Goal: Task Accomplishment & Management: Use online tool/utility

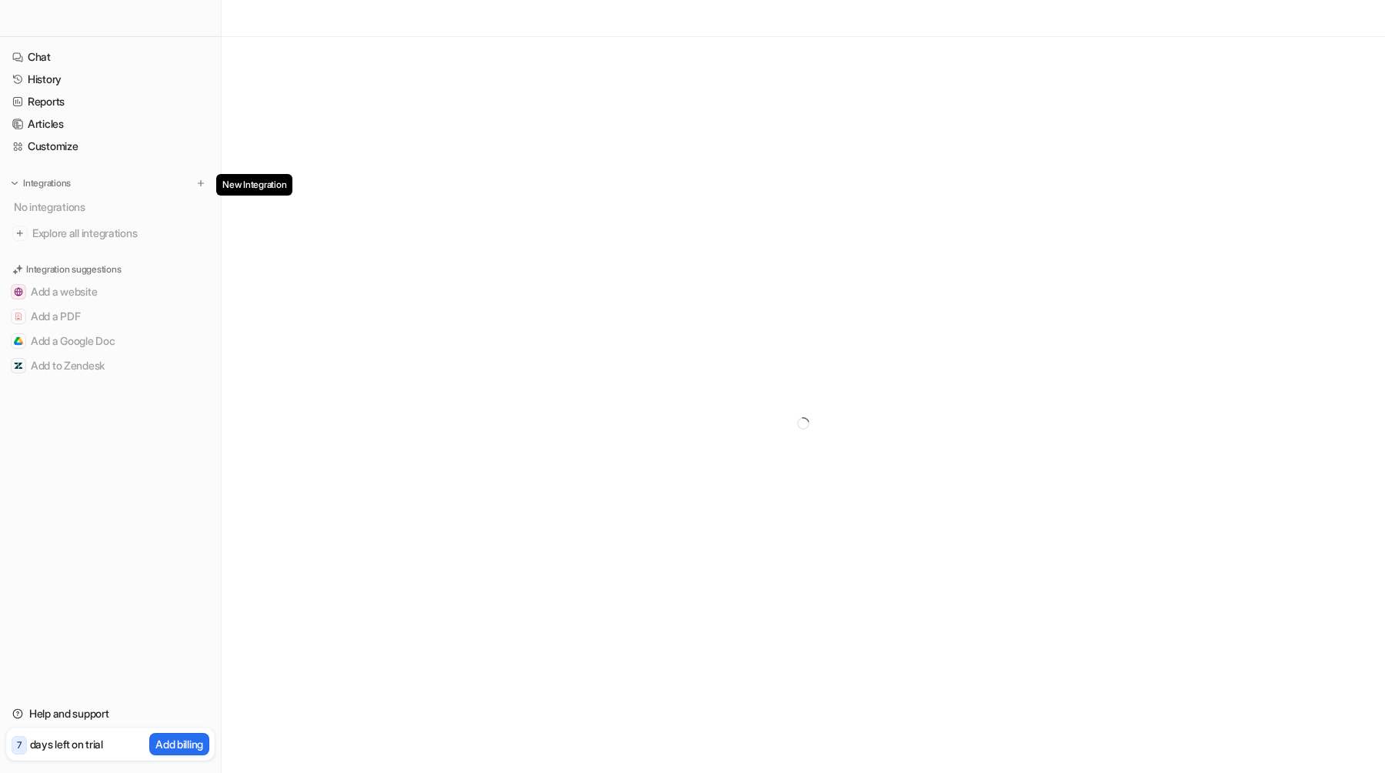
click at [203, 178] on img at bounding box center [200, 183] width 11 height 11
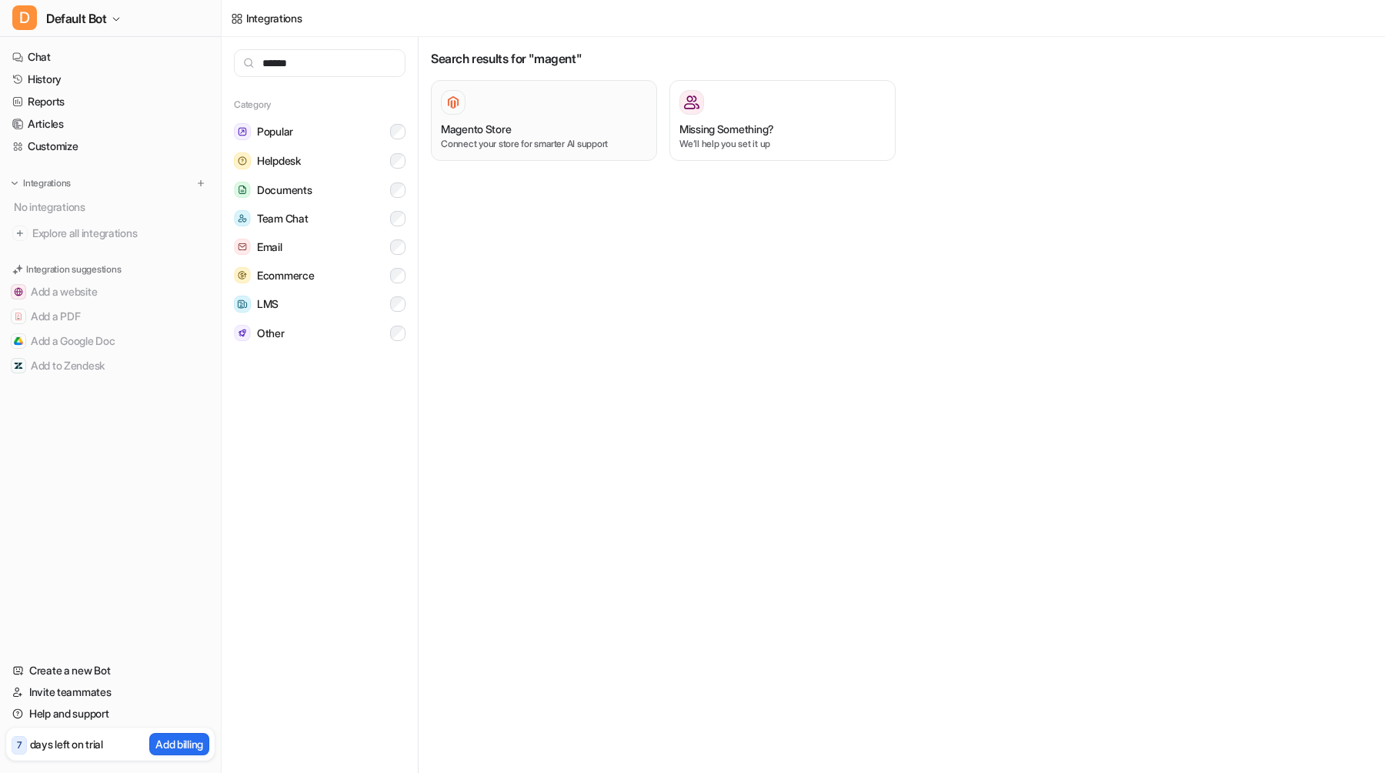
type input "******"
click at [492, 149] on p "Connect your store for smarter AI support" at bounding box center [544, 144] width 206 height 14
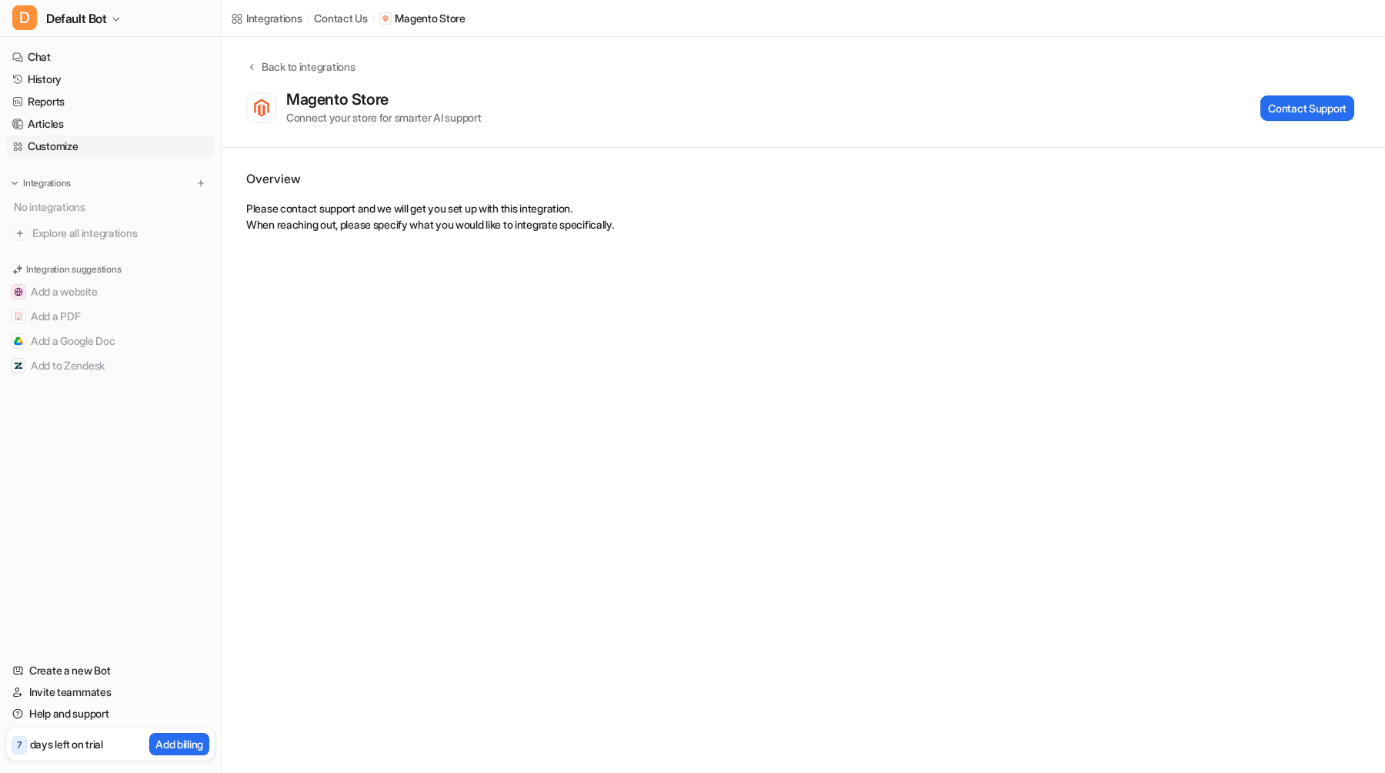
click at [67, 138] on link "Customize" at bounding box center [110, 146] width 209 height 22
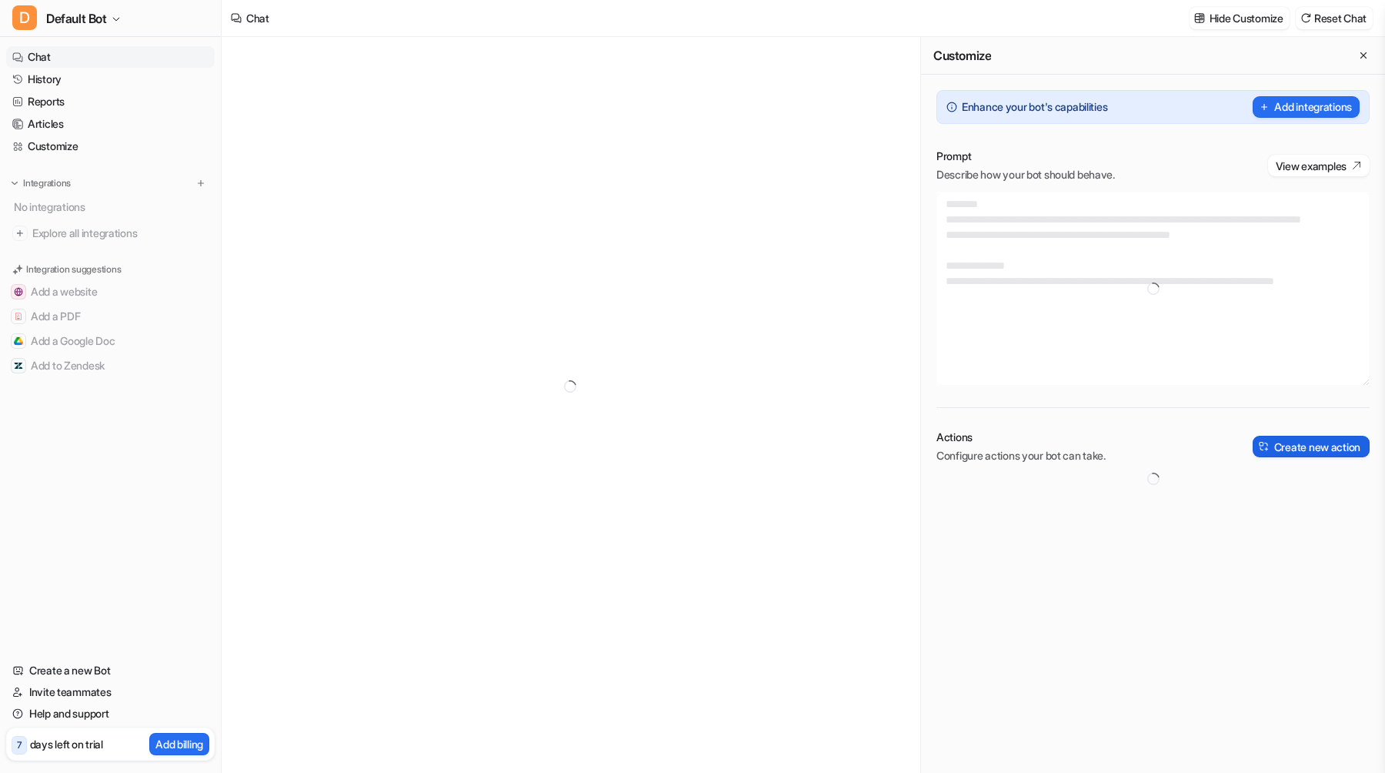
type textarea "**********"
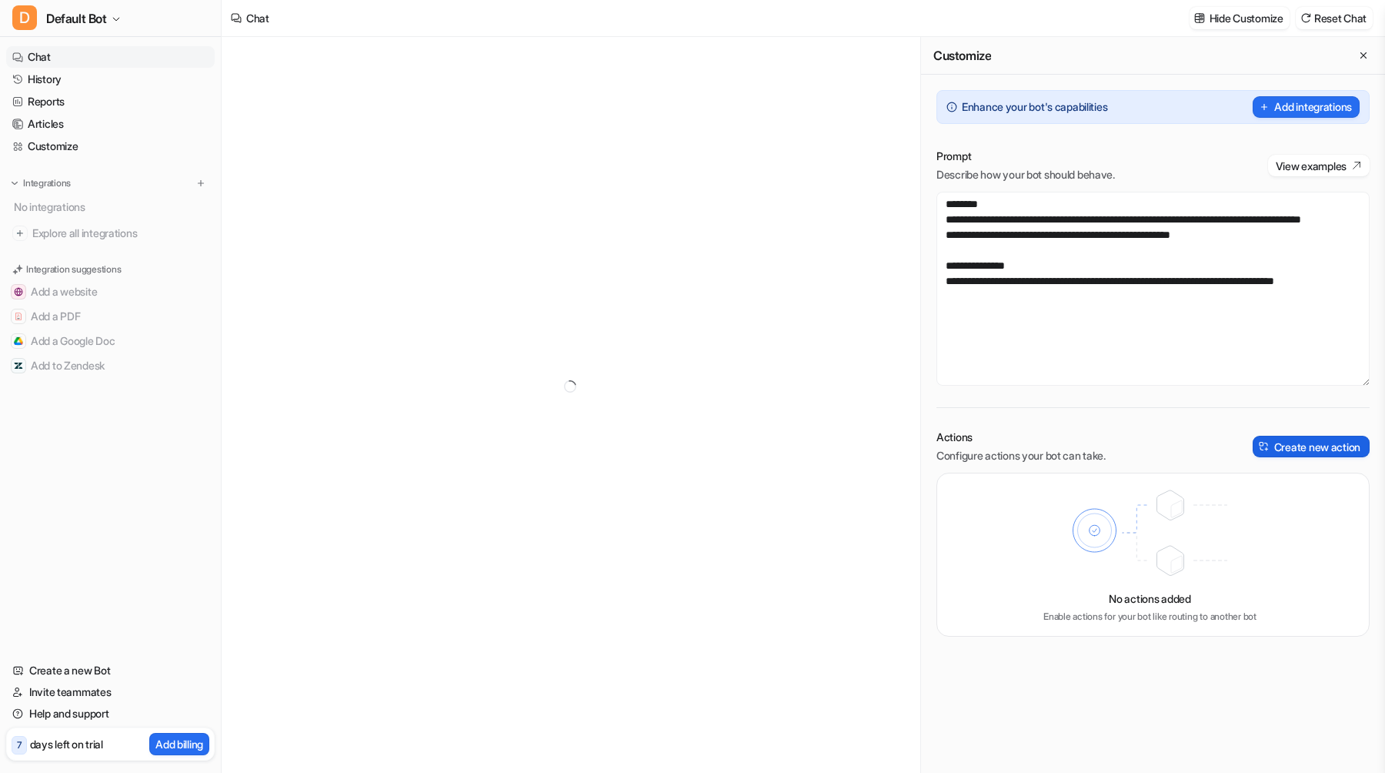
click at [1292, 451] on button "Create new action" at bounding box center [1311, 447] width 117 height 22
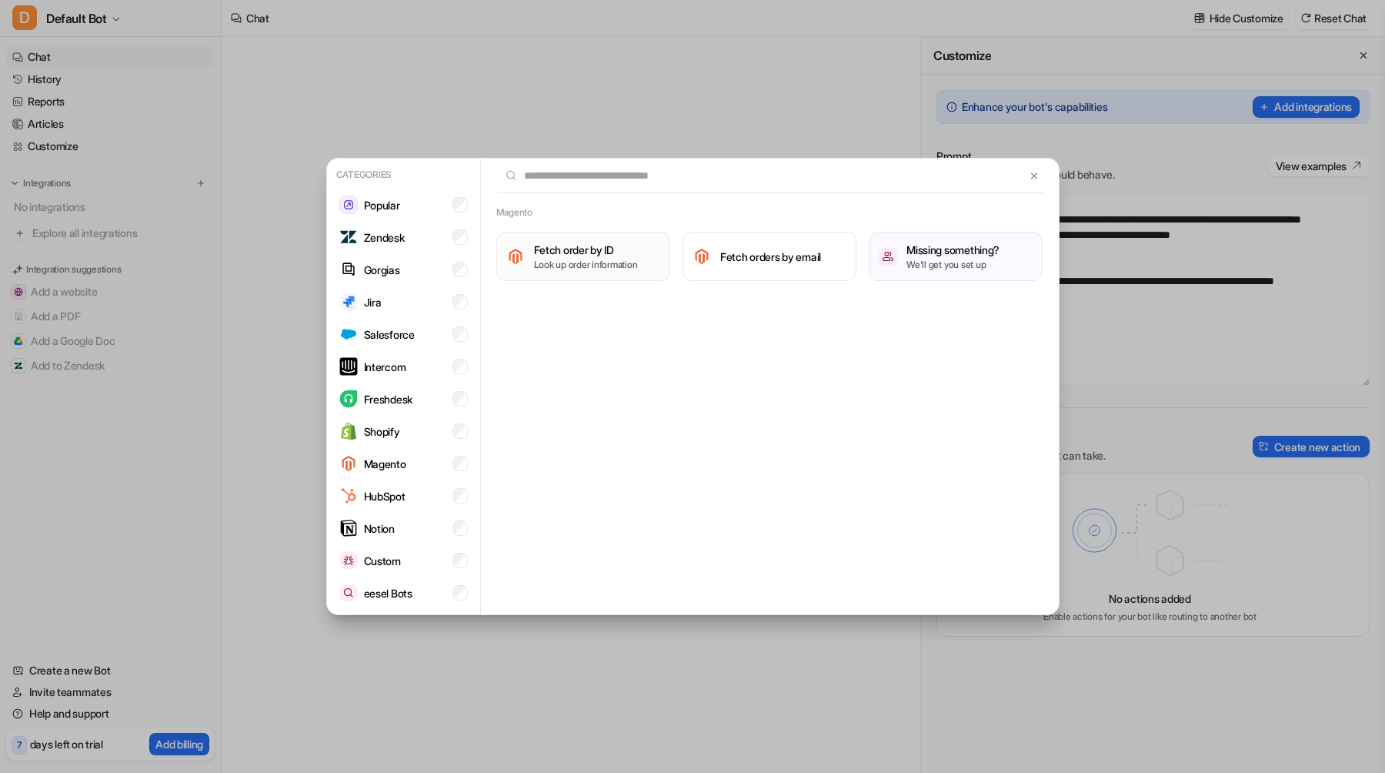
click at [638, 268] on p "Look up order information" at bounding box center [586, 265] width 104 height 14
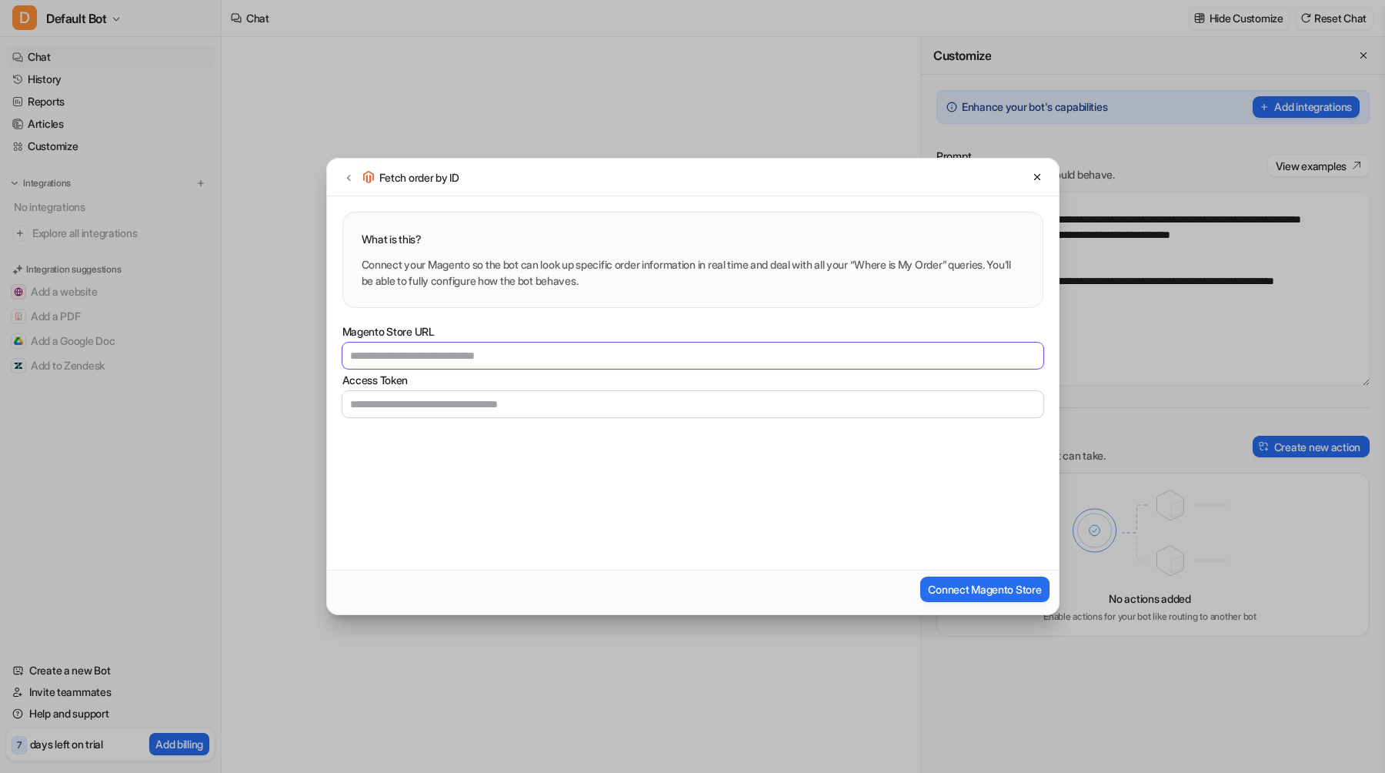
click at [536, 356] on input "Magento Store URL" at bounding box center [692, 355] width 701 height 26
click at [352, 182] on icon at bounding box center [348, 178] width 11 height 12
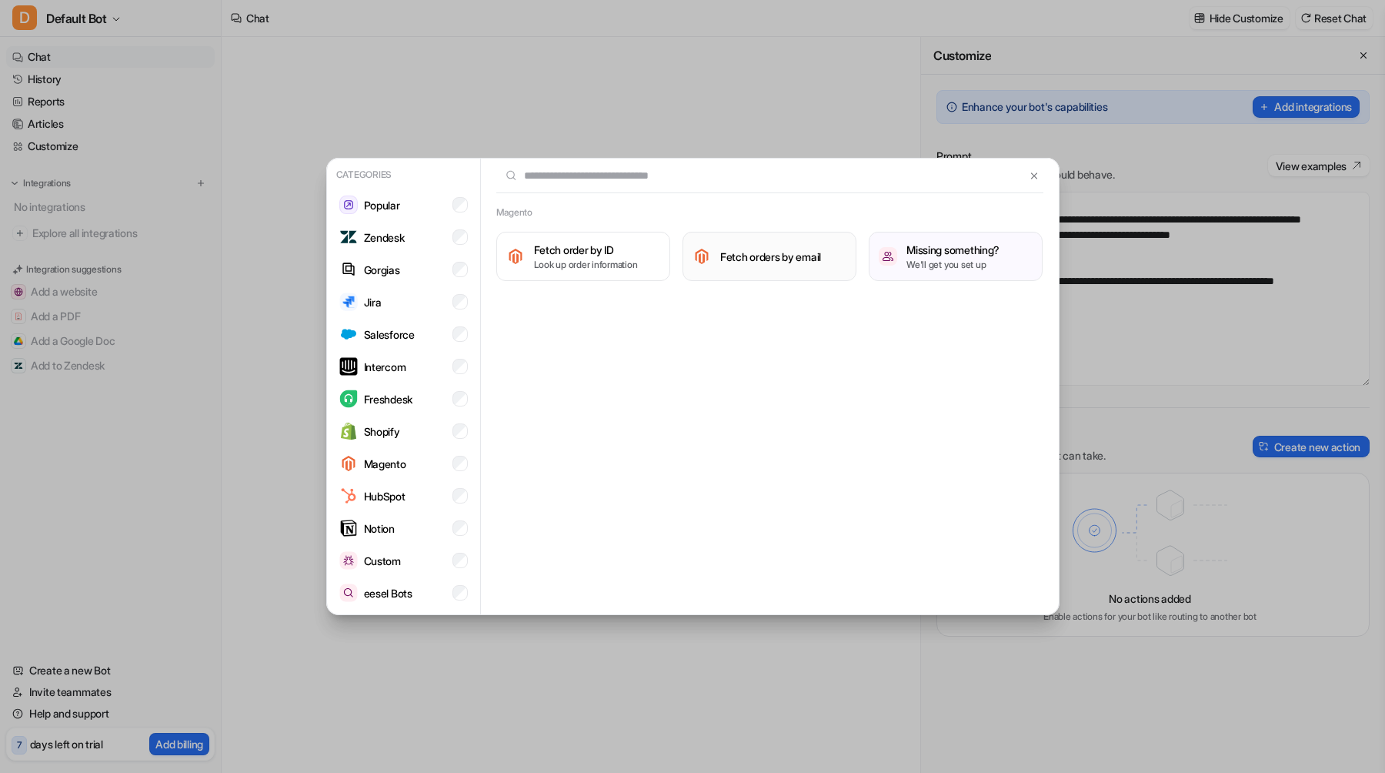
click at [757, 269] on button "Fetch orders by email" at bounding box center [770, 256] width 174 height 49
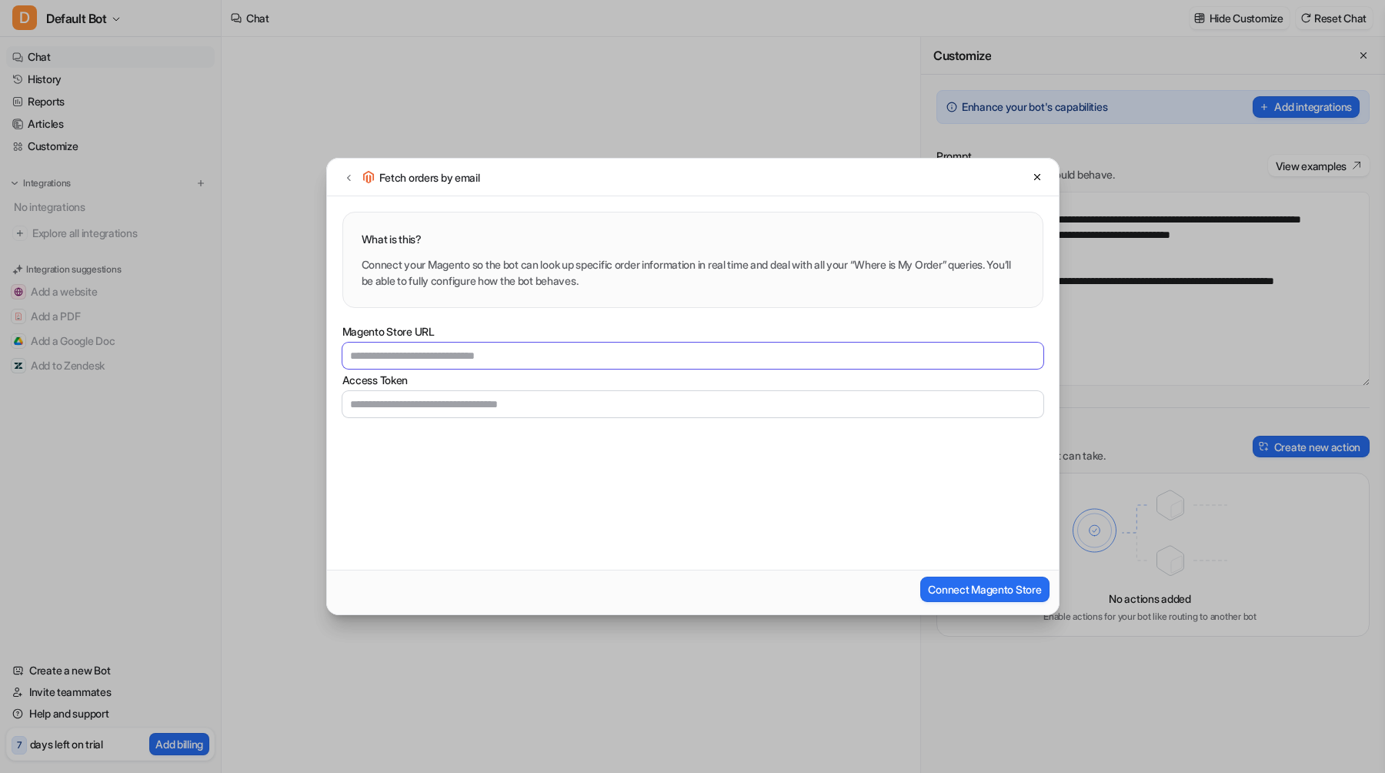
click at [666, 362] on input "Magento Store URL" at bounding box center [692, 355] width 701 height 26
click at [654, 411] on input "Access Token" at bounding box center [692, 404] width 701 height 26
click at [347, 176] on icon at bounding box center [348, 178] width 11 height 12
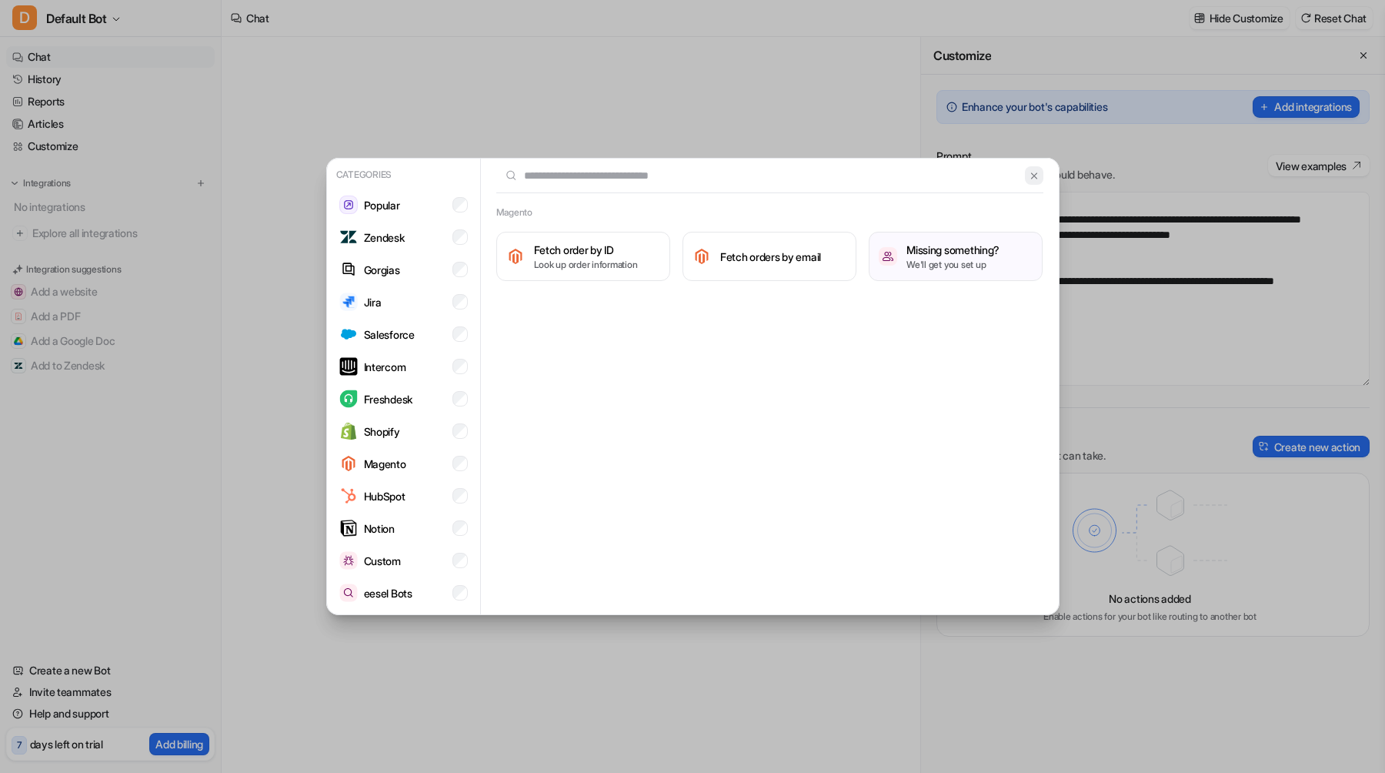
click at [1029, 178] on img at bounding box center [1034, 176] width 11 height 12
